Goal: Task Accomplishment & Management: Use online tool/utility

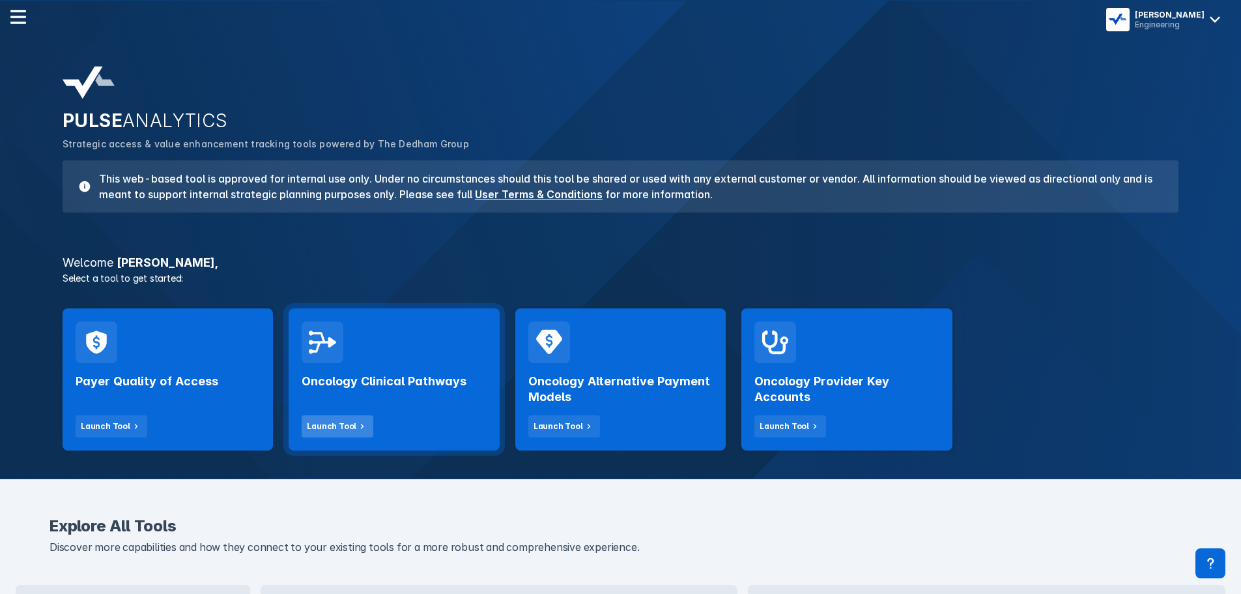
click at [340, 429] on div "Launch Tool" at bounding box center [332, 426] width 50 height 12
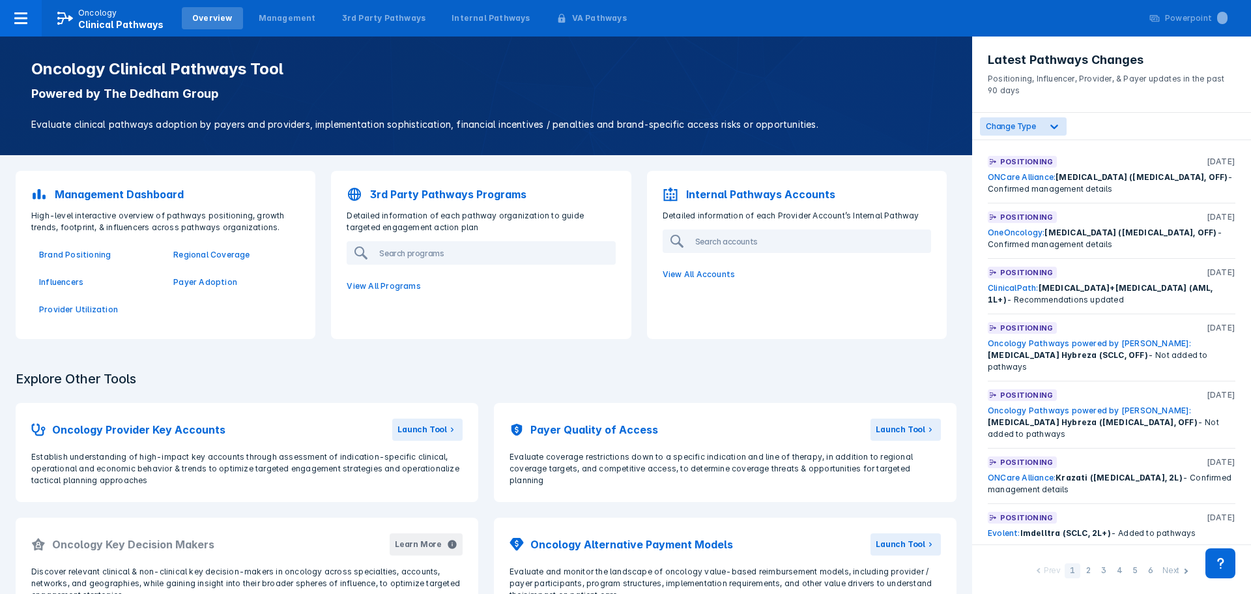
click at [497, 194] on p "3rd Party Pathways Programs" at bounding box center [448, 194] width 156 height 16
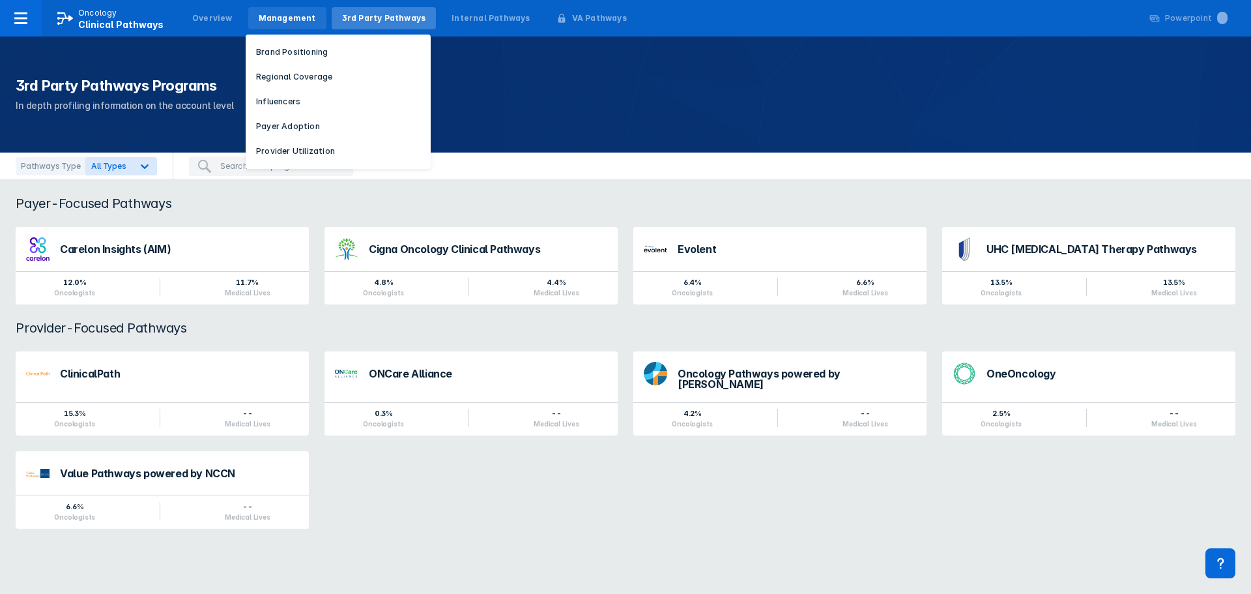
click at [279, 10] on div "Management" at bounding box center [287, 18] width 78 height 22
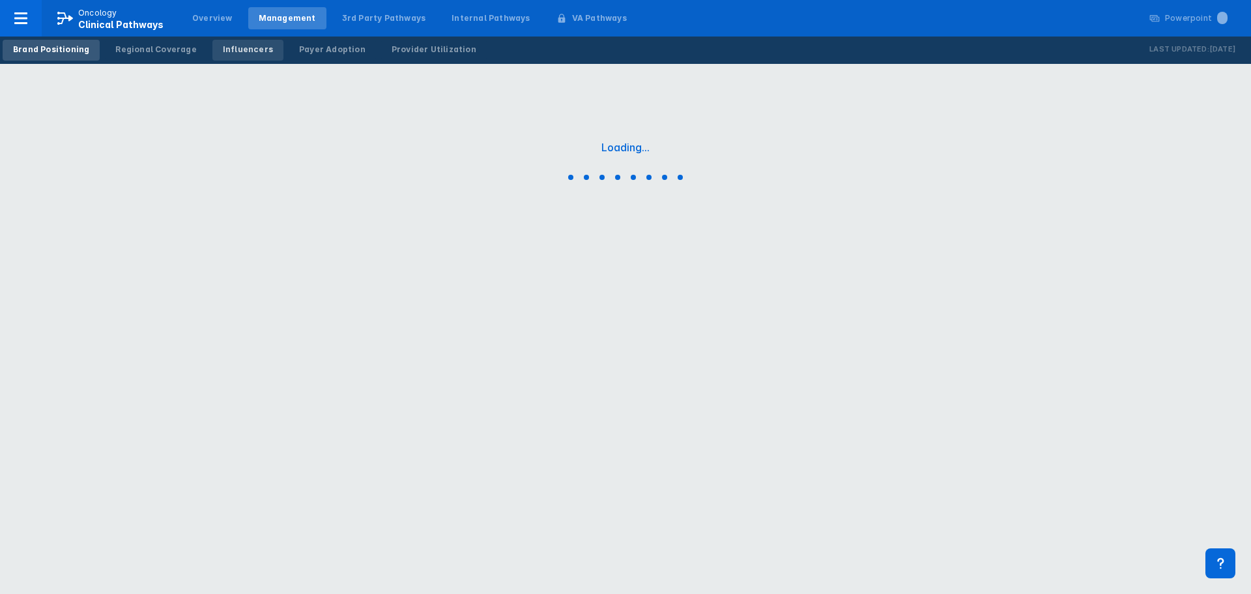
click at [223, 46] on div "Influencers" at bounding box center [248, 50] width 50 height 12
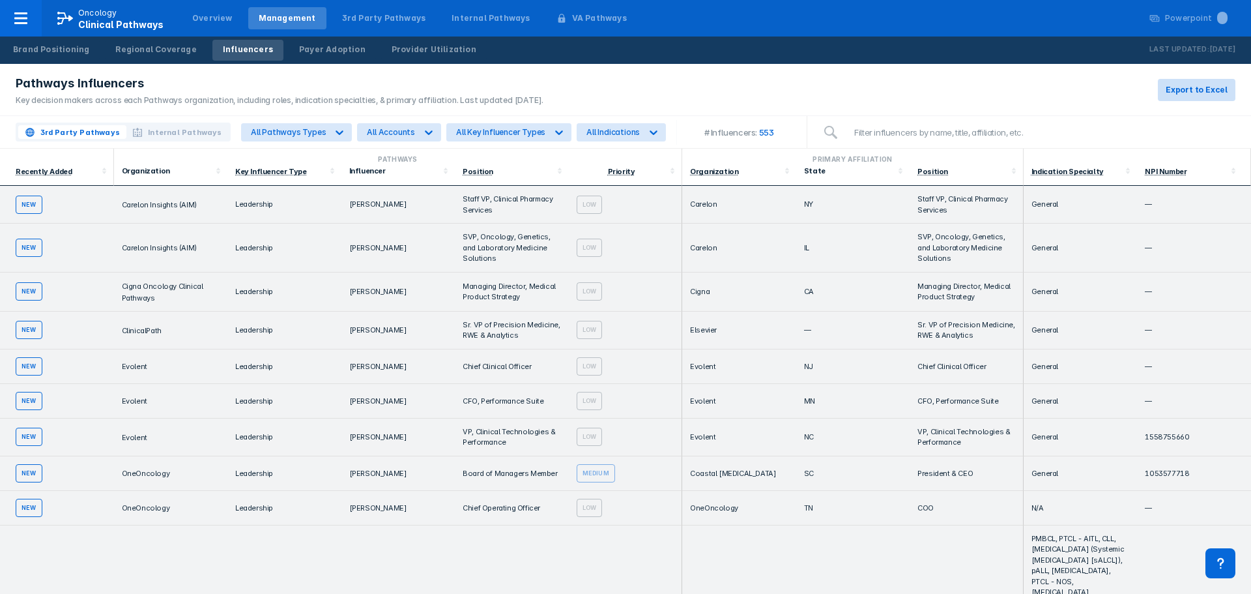
click at [1182, 96] on button "Export to Excel" at bounding box center [1197, 90] width 78 height 22
